Goal: Task Accomplishment & Management: Use online tool/utility

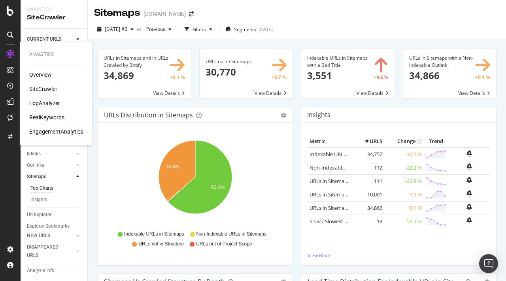
click at [51, 89] on div "SiteCrawler" at bounding box center [43, 89] width 28 height 8
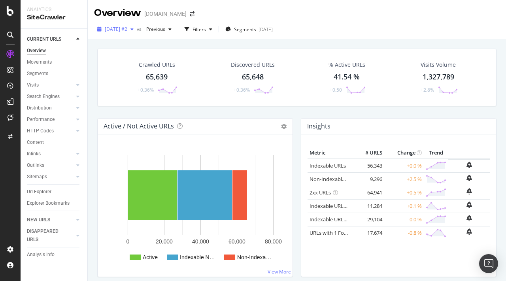
click at [127, 30] on span "2025 Aug. 31st #2" at bounding box center [116, 29] width 23 height 7
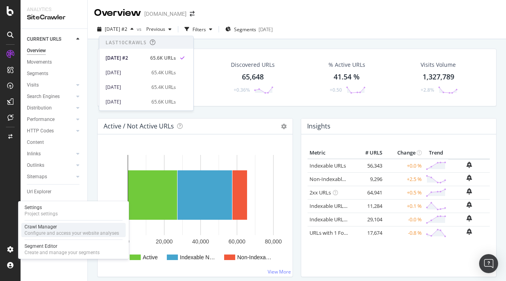
click at [55, 230] on div "Configure and access your website analyses" at bounding box center [72, 233] width 95 height 6
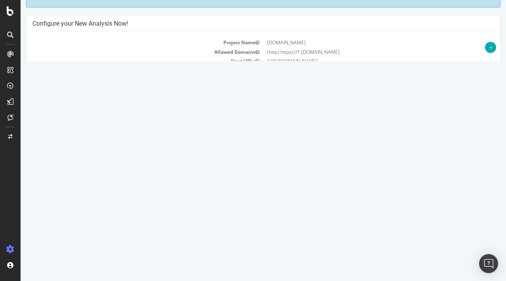
scroll to position [174, 0]
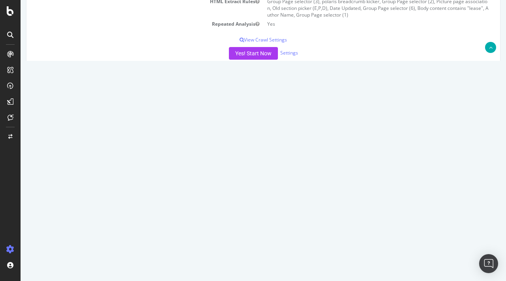
click at [69, 129] on link "2025 Sep. 4th report" at bounding box center [53, 128] width 30 height 7
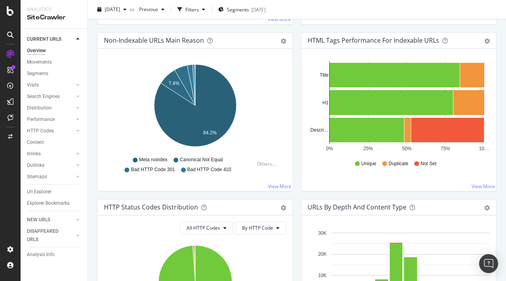
scroll to position [209, 0]
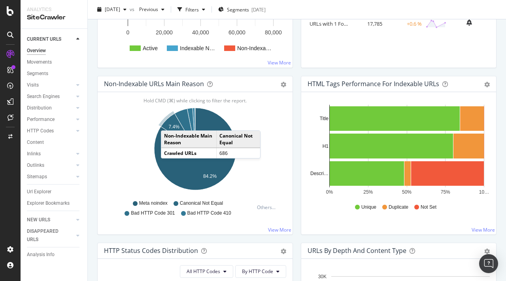
click at [169, 123] on icon "A chart." at bounding box center [178, 132] width 34 height 36
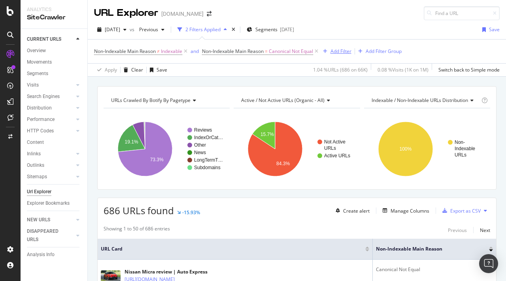
click at [340, 49] on div "Add Filter" at bounding box center [341, 51] width 21 height 7
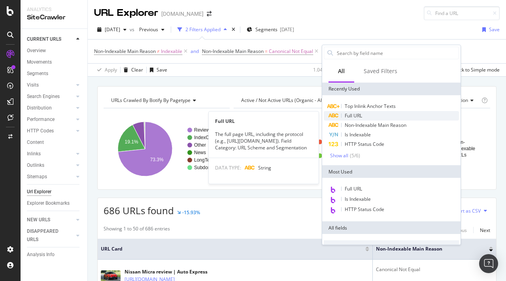
click at [348, 114] on span "Full URL" at bounding box center [353, 115] width 17 height 7
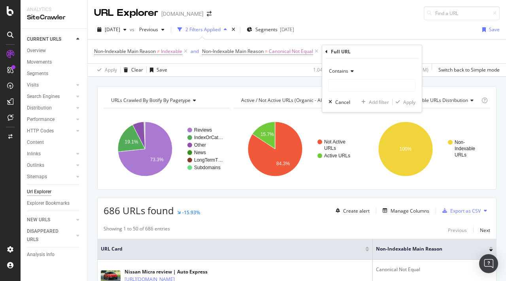
click at [335, 72] on span "Contains" at bounding box center [338, 71] width 19 height 7
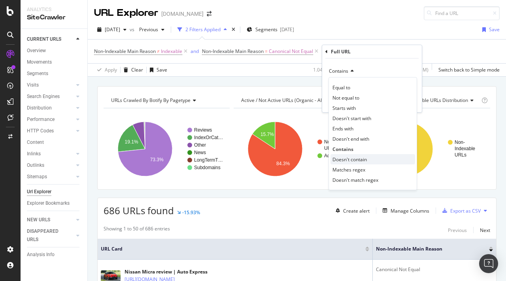
click at [358, 160] on span "Doesn't contain" at bounding box center [350, 159] width 34 height 7
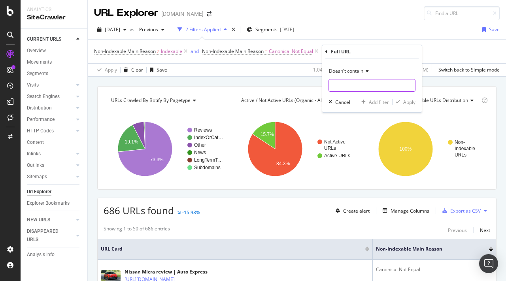
click at [363, 86] on input "text" at bounding box center [372, 85] width 86 height 13
type input "page="
click at [408, 101] on div "Apply" at bounding box center [409, 102] width 12 height 7
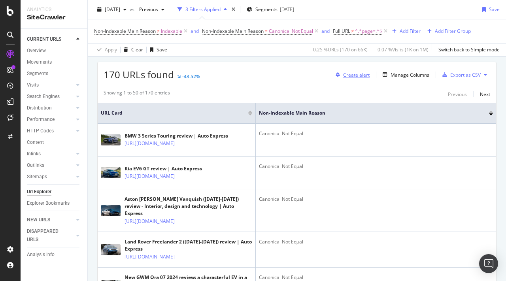
scroll to position [135, 0]
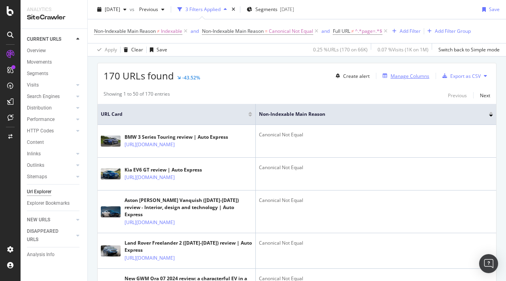
click at [407, 79] on div "Manage Columns" at bounding box center [410, 76] width 39 height 7
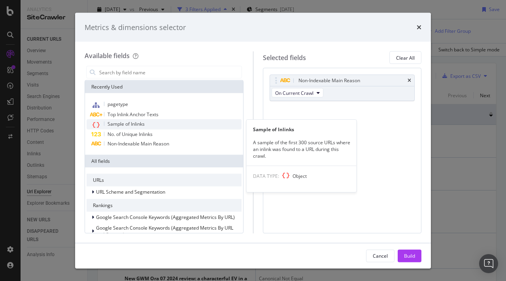
click at [129, 123] on span "Sample of Inlinks" at bounding box center [126, 124] width 37 height 7
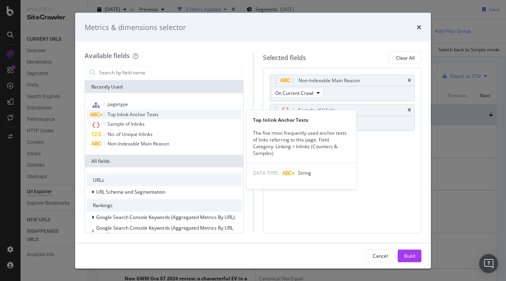
click at [131, 115] on span "Top Inlink Anchor Texts" at bounding box center [133, 114] width 51 height 7
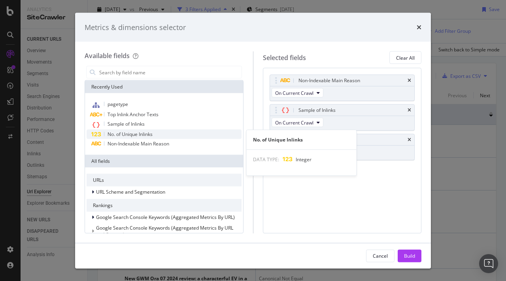
click at [131, 135] on span "No. of Unique Inlinks" at bounding box center [130, 134] width 45 height 7
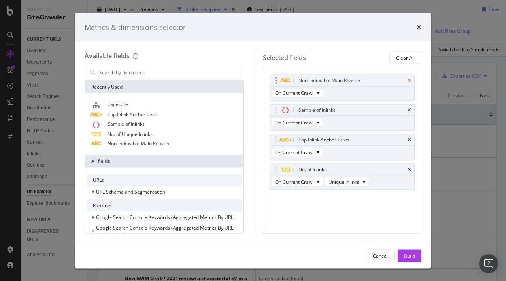
click at [409, 79] on icon "times" at bounding box center [410, 80] width 4 height 5
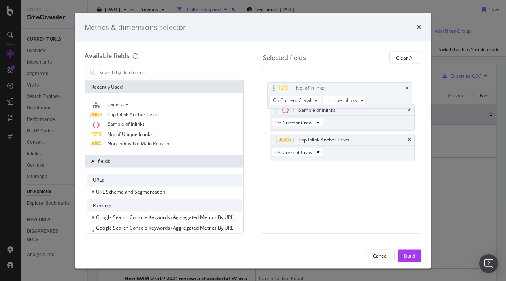
drag, startPoint x: 341, startPoint y: 135, endPoint x: 339, endPoint y: 80, distance: 55.4
click at [339, 80] on body "Analytics SiteCrawler CURRENT URLS Overview Movements Segments Visits Analysis …" at bounding box center [253, 140] width 506 height 281
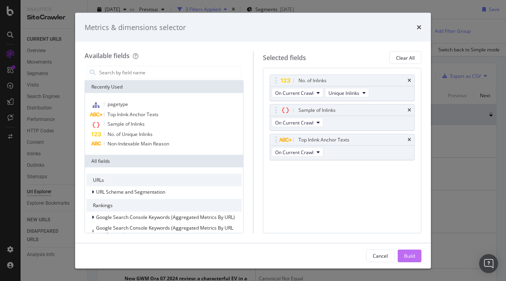
click at [411, 256] on div "Build" at bounding box center [409, 255] width 11 height 7
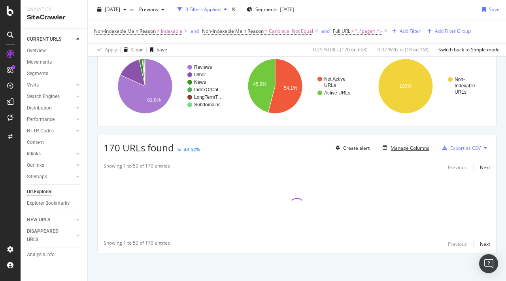
scroll to position [63, 0]
click at [413, 29] on div "Add Filter" at bounding box center [410, 31] width 21 height 7
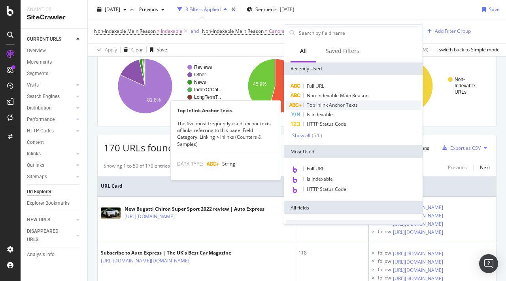
click at [359, 105] on div "Top Inlink Anchor Texts" at bounding box center [353, 104] width 135 height 9
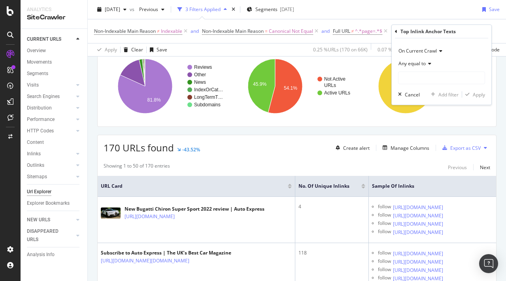
click at [419, 60] on span "Any equal to" at bounding box center [412, 63] width 27 height 7
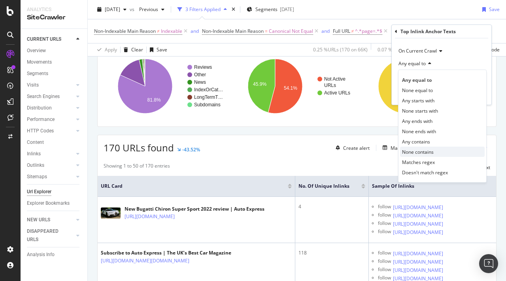
click at [420, 153] on span "None contains" at bounding box center [418, 152] width 32 height 7
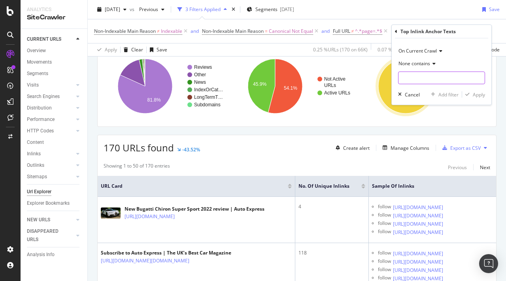
click at [414, 81] on input "text" at bounding box center [442, 78] width 86 height 13
type input "go to"
click at [474, 99] on div "On Current Crawl None contains go to Cancel Add filter Apply" at bounding box center [442, 71] width 100 height 66
click at [481, 97] on div "Apply" at bounding box center [479, 94] width 12 height 7
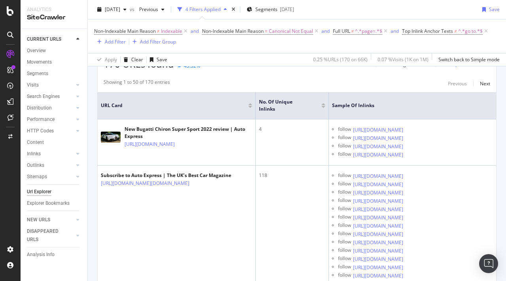
click at [323, 103] on div at bounding box center [324, 104] width 4 height 2
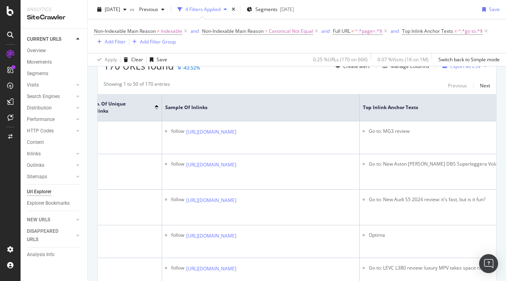
scroll to position [123, 0]
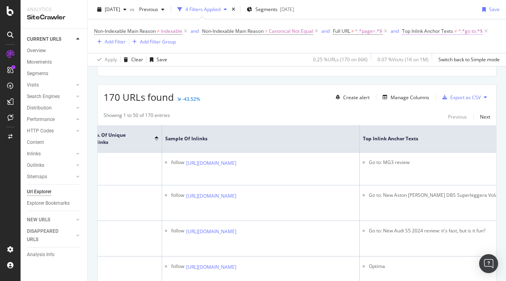
click at [441, 30] on span "Top Inlink Anchor Texts" at bounding box center [427, 31] width 51 height 7
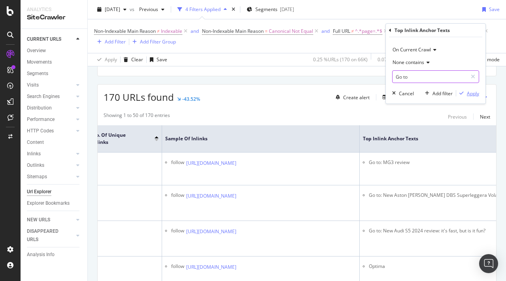
type input "Go to"
click at [468, 95] on div "Apply" at bounding box center [473, 93] width 12 height 7
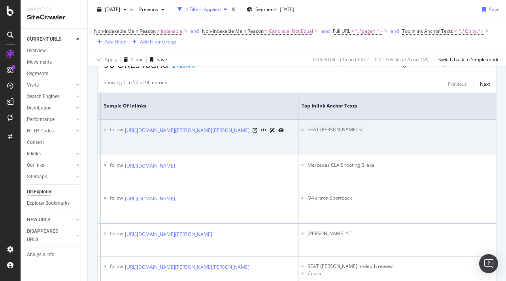
scroll to position [0, 143]
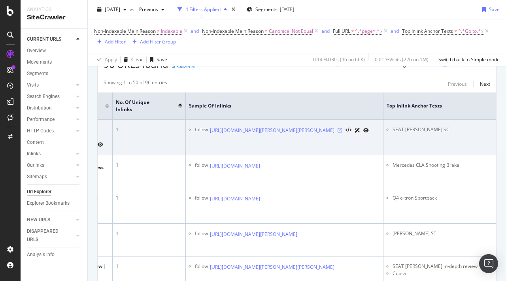
click at [343, 128] on icon at bounding box center [340, 130] width 5 height 5
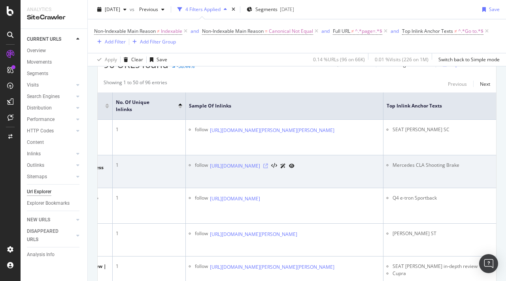
click at [268, 164] on icon at bounding box center [265, 166] width 5 height 5
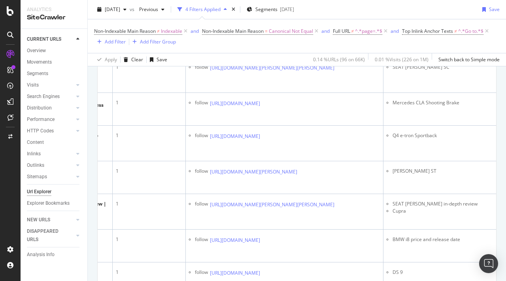
scroll to position [244, 0]
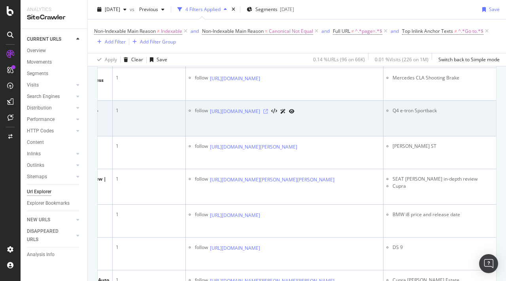
click at [268, 113] on icon at bounding box center [265, 111] width 5 height 5
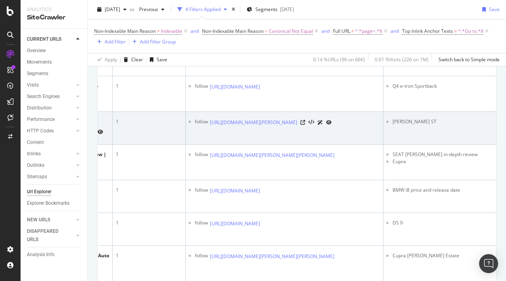
scroll to position [276, 0]
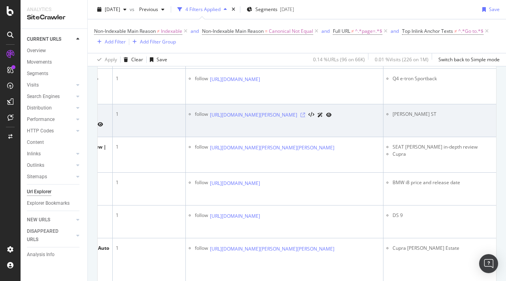
click at [305, 117] on icon at bounding box center [303, 115] width 5 height 5
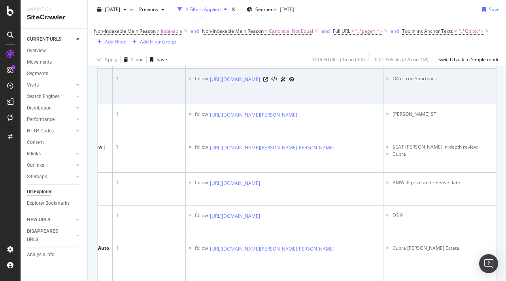
scroll to position [303, 0]
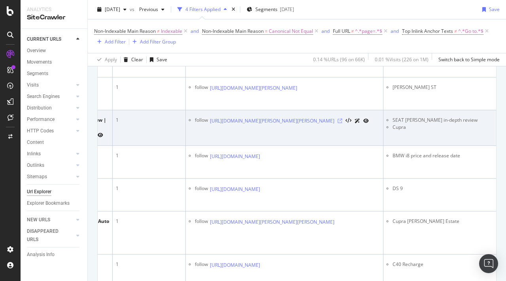
click at [343, 123] on icon at bounding box center [340, 121] width 5 height 5
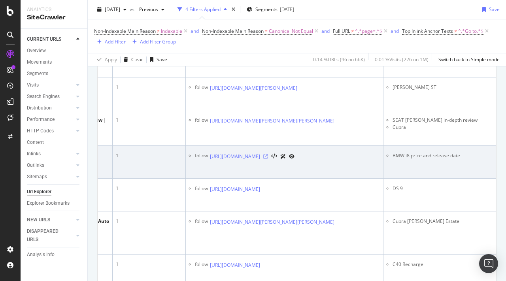
click at [268, 159] on icon at bounding box center [265, 156] width 5 height 5
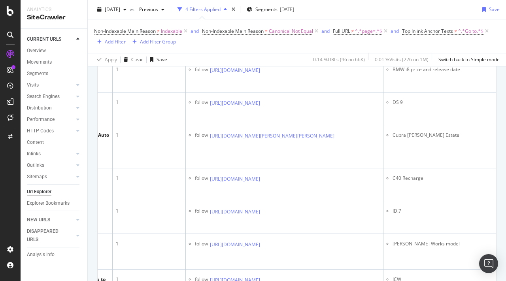
scroll to position [388, 0]
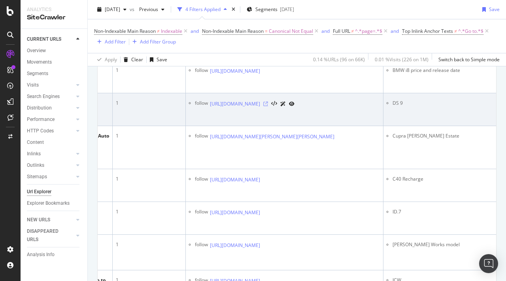
click at [268, 106] on icon at bounding box center [265, 104] width 5 height 5
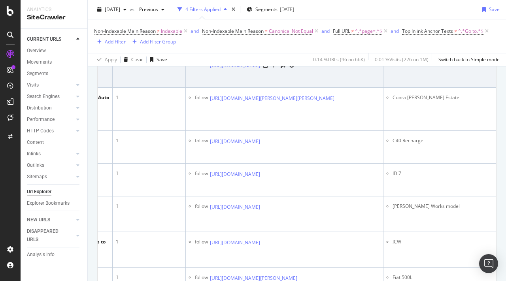
scroll to position [434, 0]
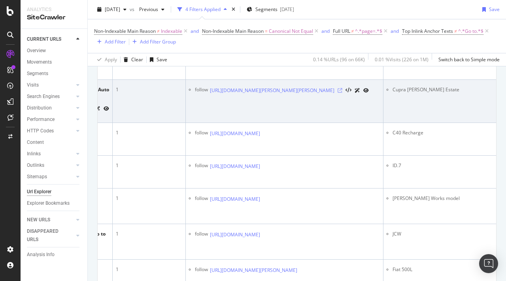
click at [343, 93] on icon at bounding box center [340, 90] width 5 height 5
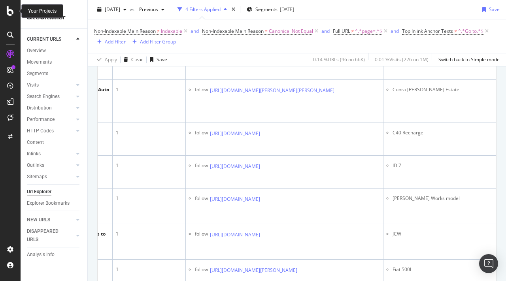
click at [8, 10] on icon at bounding box center [10, 10] width 7 height 9
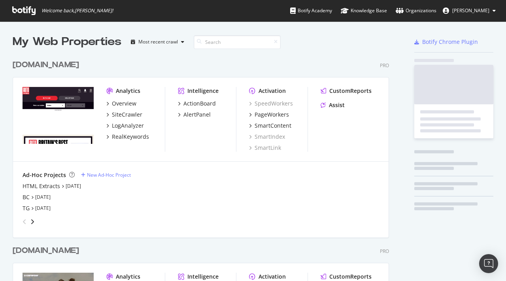
scroll to position [281, 506]
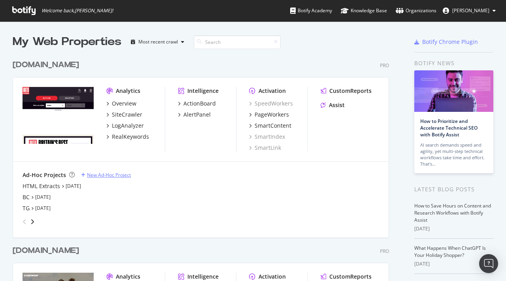
click at [103, 178] on div "New Ad-Hoc Project" at bounding box center [109, 175] width 44 height 7
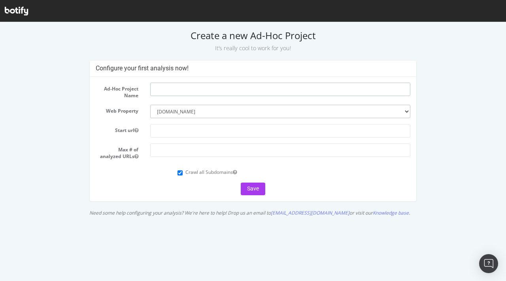
click at [180, 92] on input "text" at bounding box center [280, 89] width 260 height 13
type input "NM"
click at [199, 129] on input "text" at bounding box center [280, 130] width 260 height 13
paste input "https://www.nutmeg.com/"
type input "https://www.nutmeg.com/"
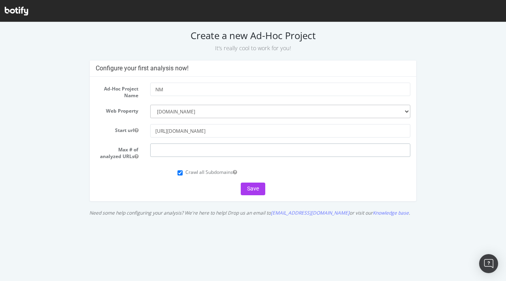
click at [175, 149] on input "number" at bounding box center [280, 150] width 260 height 13
type input "100000"
click at [252, 193] on button "Save" at bounding box center [253, 189] width 25 height 13
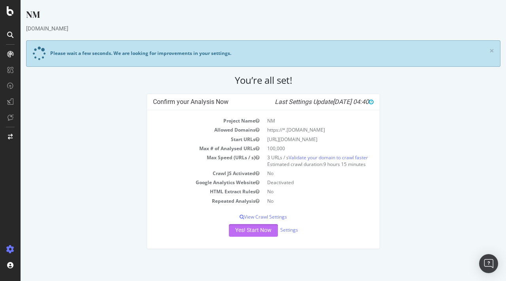
click at [256, 235] on button "Yes! Start Now" at bounding box center [253, 230] width 49 height 13
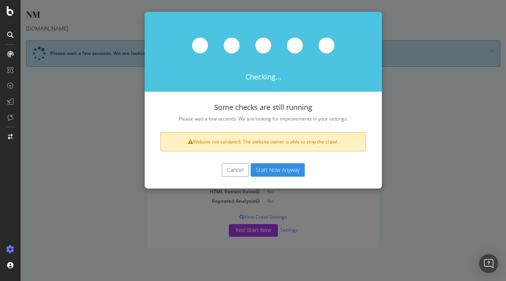
click at [229, 171] on button "Cancel" at bounding box center [235, 169] width 27 height 13
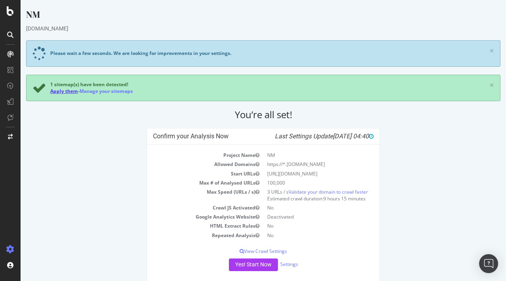
click at [58, 91] on link "Apply them" at bounding box center [64, 91] width 28 height 7
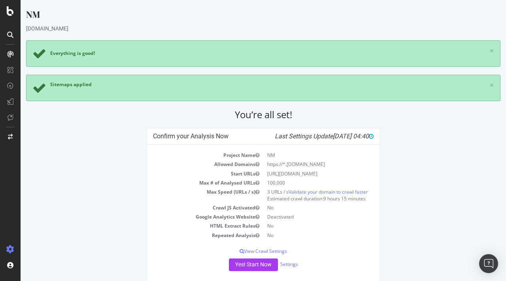
scroll to position [17, 0]
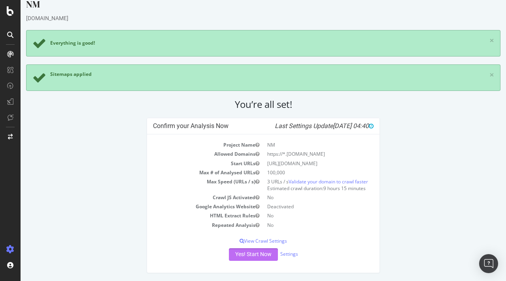
click at [240, 258] on button "Yes! Start Now" at bounding box center [253, 254] width 49 height 13
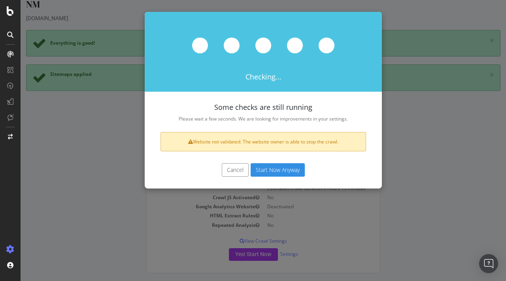
click at [269, 172] on button "Start Now Anyway" at bounding box center [278, 169] width 54 height 13
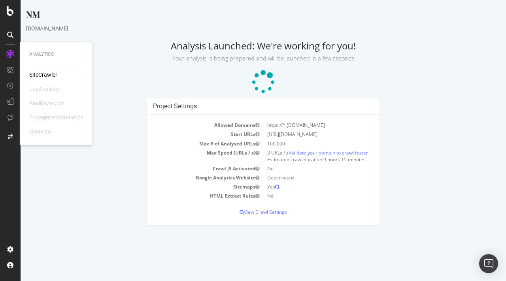
click at [132, 62] on p "Your analysis is being prepared and will be launched in a few seconds" at bounding box center [263, 56] width 475 height 11
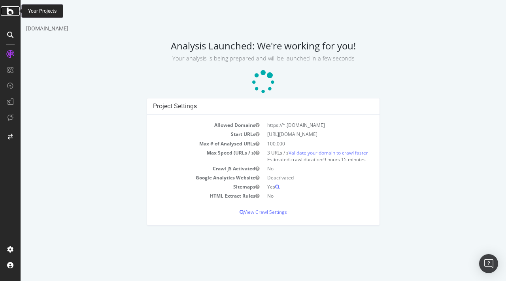
click at [13, 12] on icon at bounding box center [10, 10] width 7 height 9
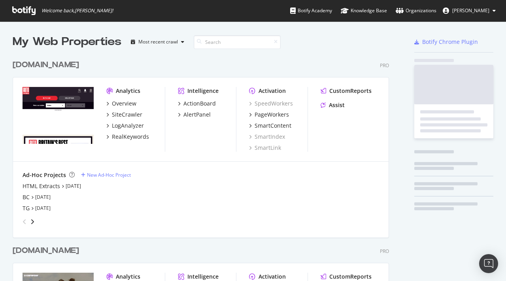
scroll to position [601, 383]
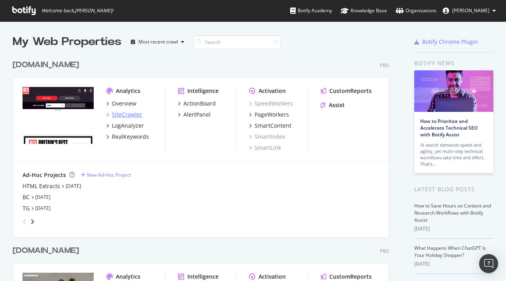
click at [121, 114] on div "SiteCrawler" at bounding box center [127, 115] width 30 height 8
